Goal: Transaction & Acquisition: Purchase product/service

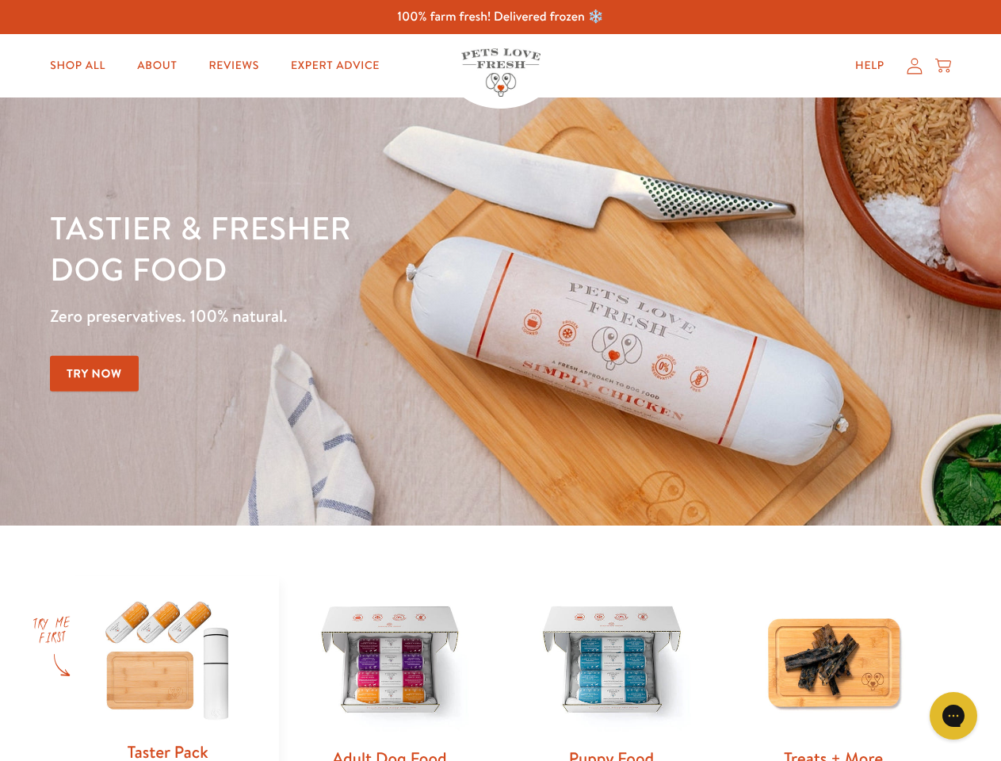
click at [500, 380] on div "Tastier & fresher dog food Zero preservatives. 100% natural. Try Now" at bounding box center [350, 311] width 601 height 209
click at [953, 716] on icon "Gorgias live chat" at bounding box center [952, 715] width 15 height 15
